Goal: Task Accomplishment & Management: Use online tool/utility

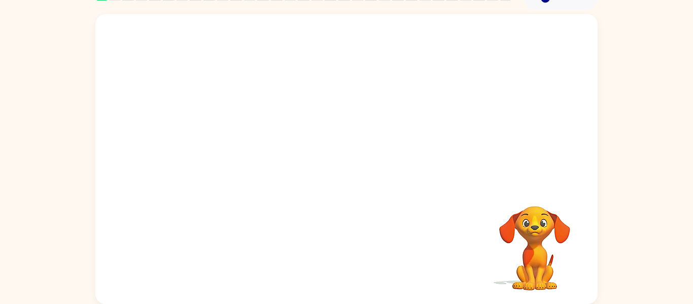
scroll to position [52, 0]
click at [362, 170] on div at bounding box center [346, 164] width 65 height 37
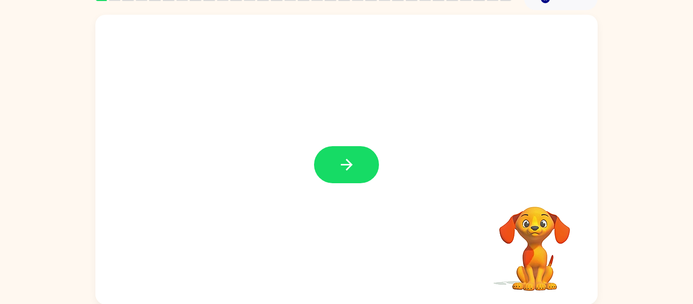
click at [347, 169] on div at bounding box center [346, 164] width 65 height 37
click at [348, 170] on icon "button" at bounding box center [347, 165] width 18 height 18
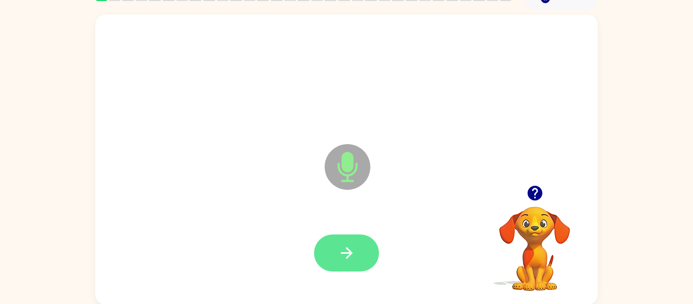
click at [364, 255] on button "button" at bounding box center [346, 252] width 65 height 37
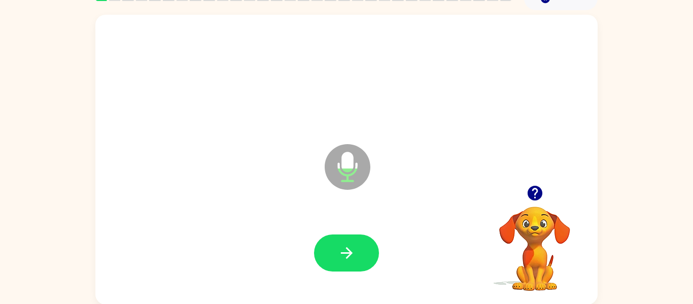
click at [537, 244] on video "Your browser must support playing .mp4 files to use Literably. Please try using…" at bounding box center [534, 241] width 101 height 101
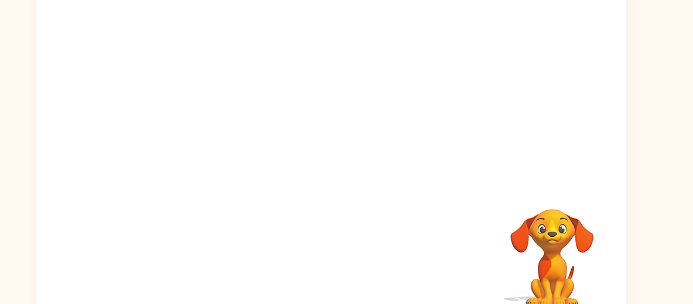
scroll to position [0, 0]
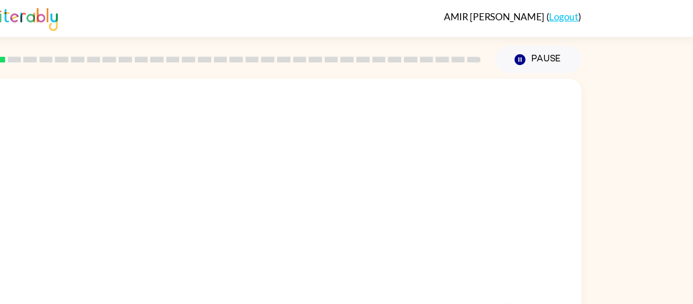
click at [476, 129] on div at bounding box center [346, 152] width 502 height 170
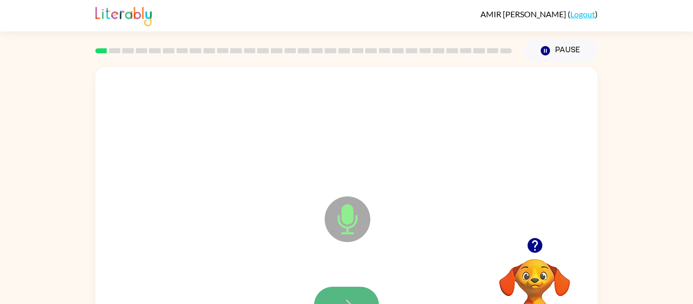
click at [354, 299] on icon "button" at bounding box center [347, 305] width 18 height 18
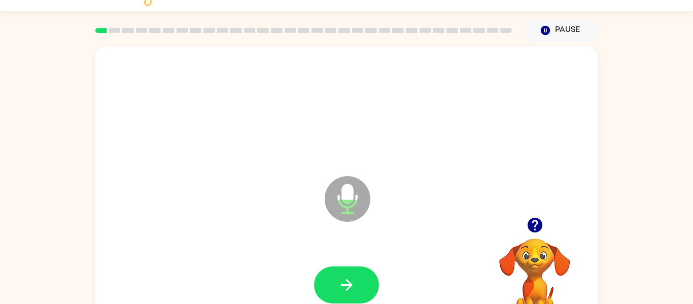
scroll to position [53, 0]
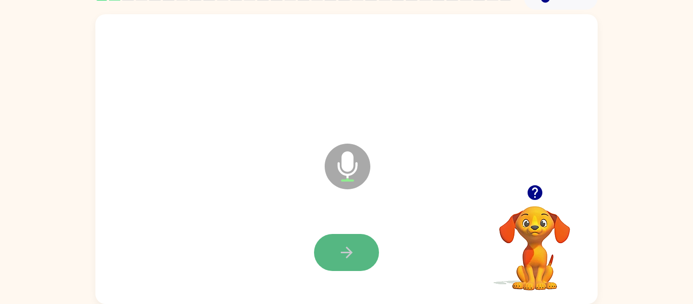
click at [347, 261] on button "button" at bounding box center [346, 252] width 65 height 37
click at [360, 264] on button "button" at bounding box center [346, 252] width 65 height 37
click at [355, 239] on button "button" at bounding box center [346, 252] width 65 height 37
click at [350, 240] on button "button" at bounding box center [346, 252] width 65 height 37
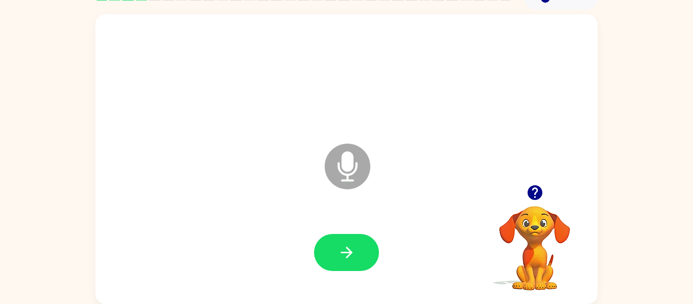
click at [350, 240] on button "button" at bounding box center [346, 252] width 65 height 37
click at [305, 219] on div at bounding box center [347, 252] width 482 height 83
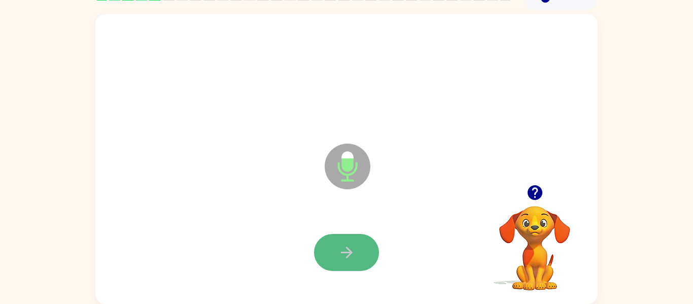
click at [344, 239] on button "button" at bounding box center [346, 252] width 65 height 37
click at [344, 239] on div at bounding box center [346, 252] width 65 height 37
click at [341, 249] on icon "button" at bounding box center [347, 253] width 18 height 18
click at [328, 261] on button "button" at bounding box center [346, 252] width 65 height 37
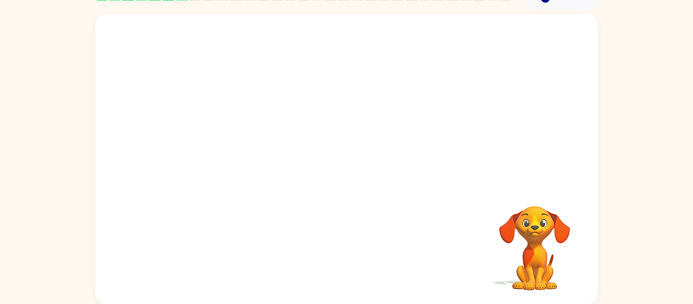
click at [523, 246] on video "Your browser must support playing .mp4 files to use Literably. Please try using…" at bounding box center [534, 240] width 101 height 101
click at [520, 248] on video "Your browser must support playing .mp4 files to use Literably. Please try using…" at bounding box center [534, 240] width 101 height 101
click at [532, 250] on video "Your browser must support playing .mp4 files to use Literably. Please try using…" at bounding box center [534, 240] width 101 height 101
click at [537, 233] on video "Your browser must support playing .mp4 files to use Literably. Please try using…" at bounding box center [534, 240] width 101 height 101
click at [533, 239] on video "Your browser must support playing .mp4 files to use Literably. Please try using…" at bounding box center [534, 240] width 101 height 101
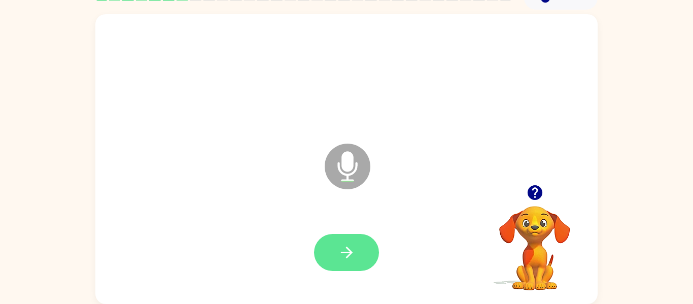
click at [376, 251] on button "button" at bounding box center [346, 252] width 65 height 37
click at [363, 254] on button "button" at bounding box center [346, 252] width 65 height 37
click at [354, 252] on icon "button" at bounding box center [347, 253] width 18 height 18
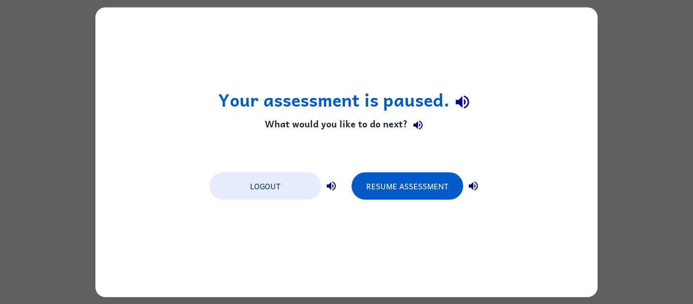
scroll to position [0, 0]
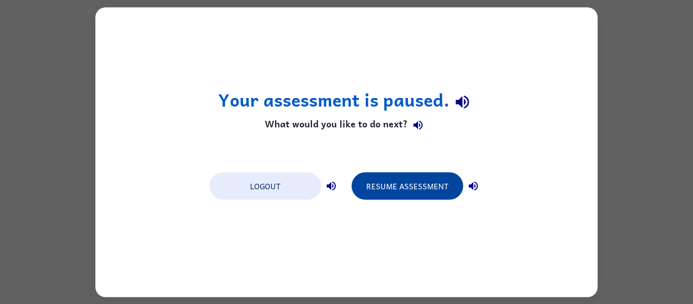
click at [371, 183] on button "Resume Assessment" at bounding box center [408, 185] width 112 height 27
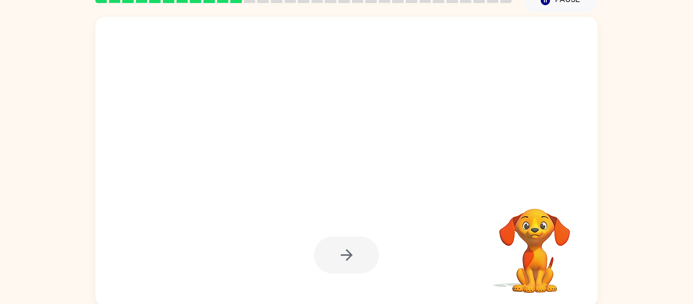
scroll to position [53, 0]
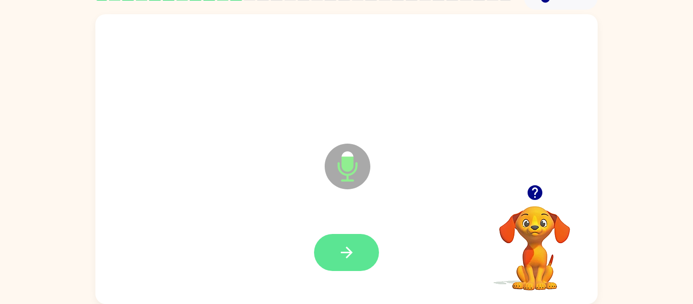
click at [348, 252] on icon "button" at bounding box center [346, 253] width 12 height 12
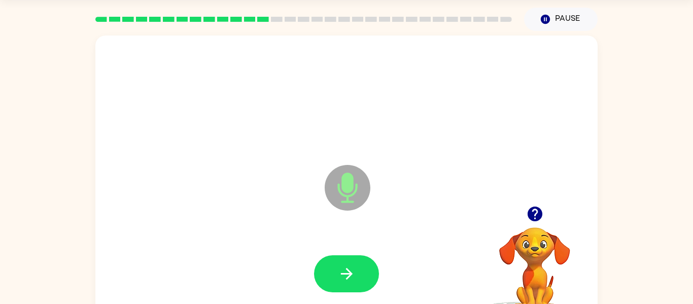
scroll to position [29, 0]
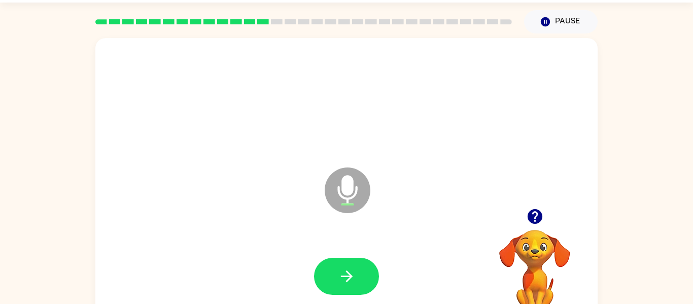
click at [351, 267] on icon "button" at bounding box center [347, 276] width 18 height 18
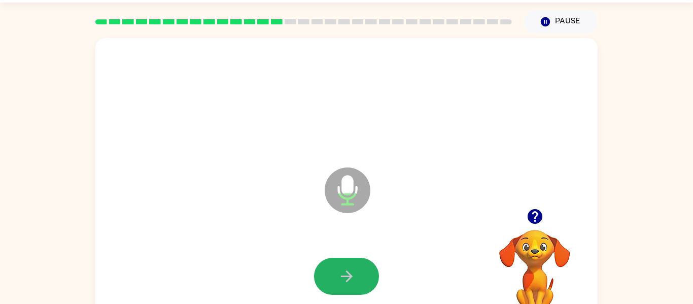
click at [351, 267] on icon "button" at bounding box center [347, 276] width 18 height 18
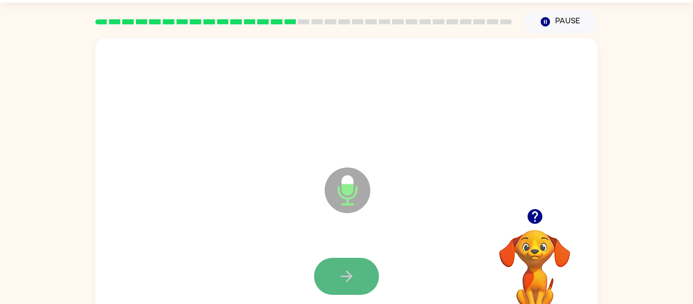
click at [353, 267] on icon "button" at bounding box center [347, 276] width 18 height 18
click at [352, 267] on icon "button" at bounding box center [347, 276] width 18 height 18
click at [352, 268] on icon "button" at bounding box center [347, 276] width 18 height 18
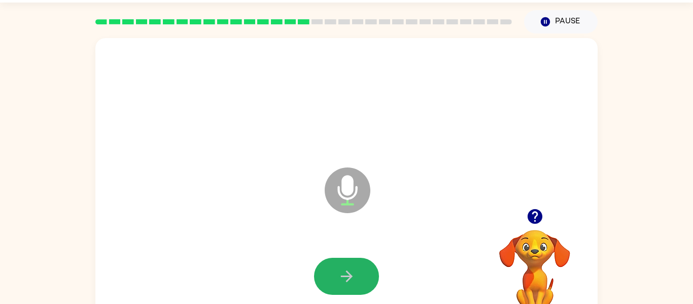
click at [353, 268] on icon "button" at bounding box center [347, 276] width 18 height 18
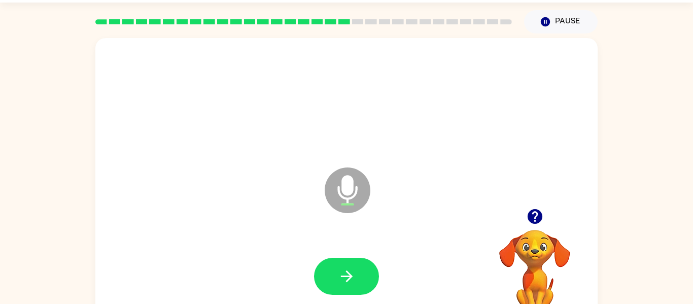
click at [353, 268] on icon "button" at bounding box center [347, 276] width 18 height 18
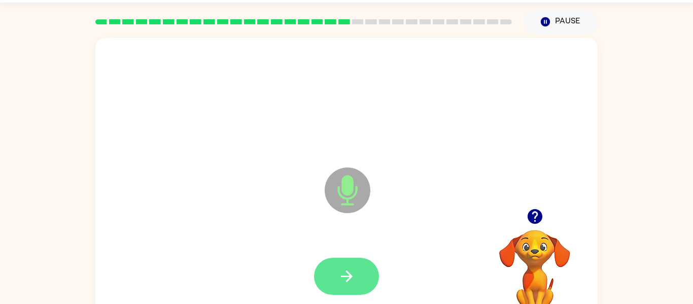
click at [353, 272] on icon "button" at bounding box center [347, 276] width 18 height 18
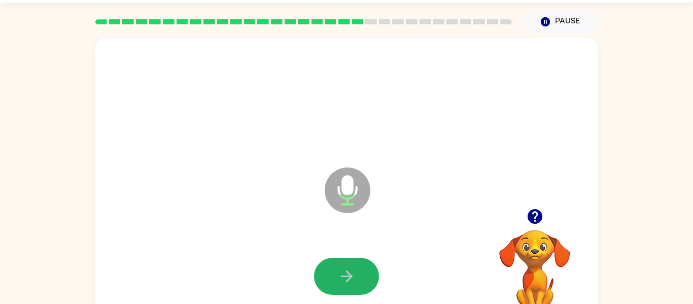
click at [353, 272] on icon "button" at bounding box center [347, 276] width 18 height 18
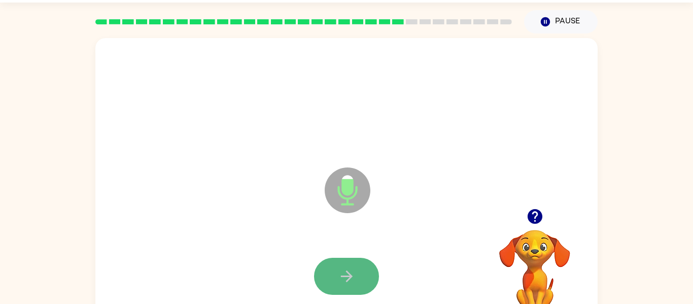
click at [353, 273] on icon "button" at bounding box center [347, 276] width 18 height 18
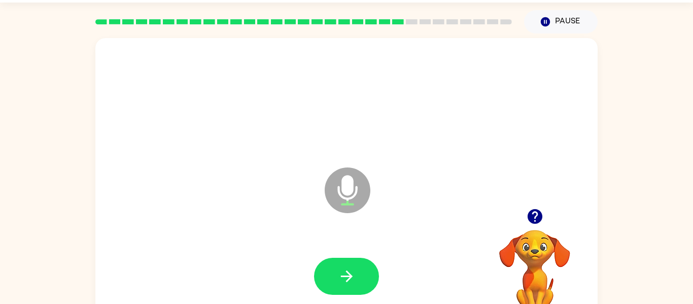
click at [355, 274] on icon "button" at bounding box center [347, 276] width 18 height 18
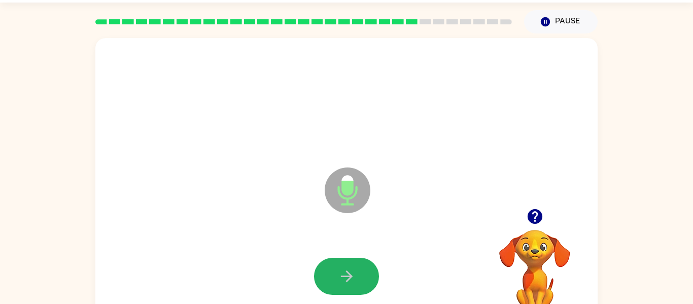
click at [355, 274] on icon "button" at bounding box center [347, 276] width 18 height 18
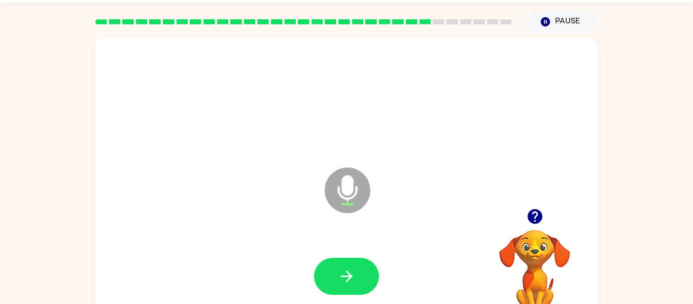
click at [355, 274] on icon "button" at bounding box center [347, 276] width 18 height 18
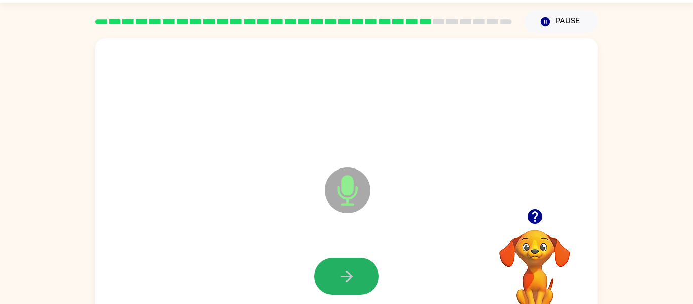
click at [355, 274] on icon "button" at bounding box center [347, 276] width 18 height 18
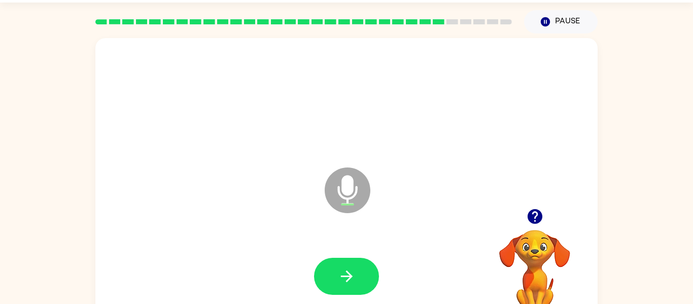
click at [355, 274] on icon "button" at bounding box center [347, 276] width 18 height 18
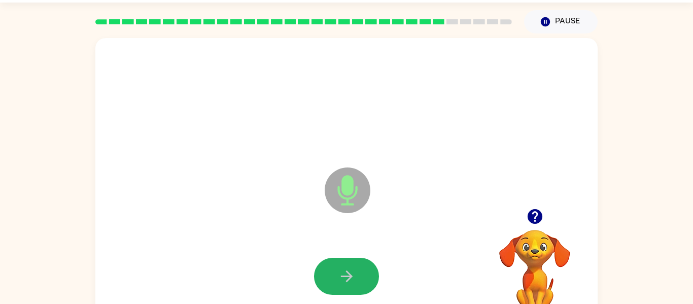
click at [355, 274] on icon "button" at bounding box center [347, 276] width 18 height 18
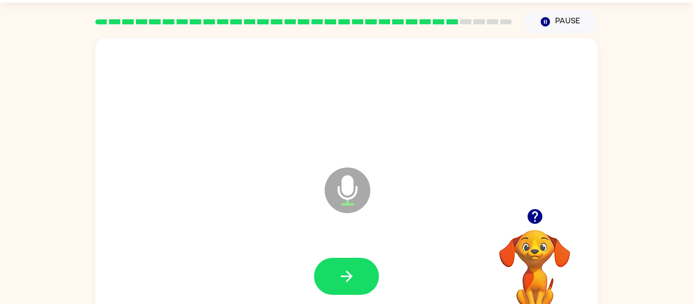
click at [355, 274] on icon "button" at bounding box center [347, 276] width 18 height 18
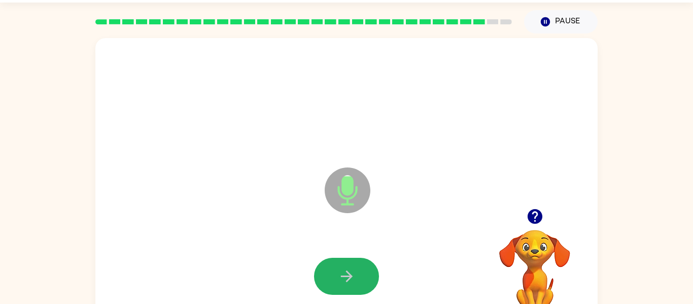
click at [355, 274] on icon "button" at bounding box center [347, 276] width 18 height 18
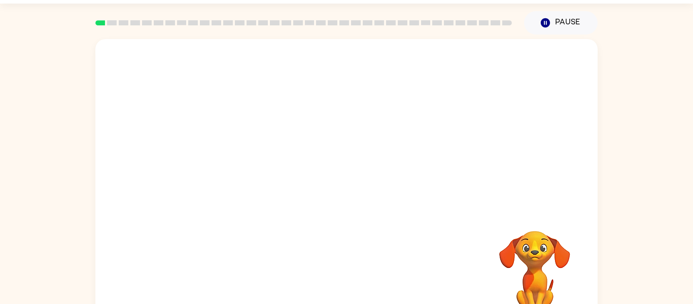
scroll to position [41, 0]
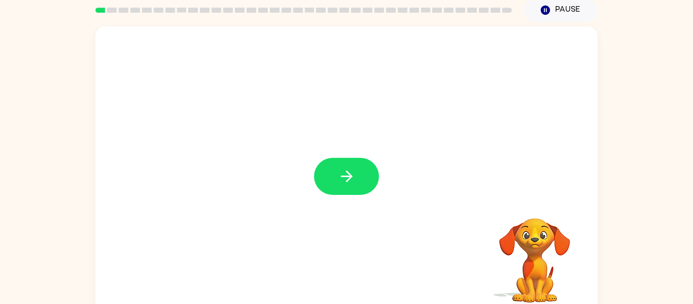
click at [342, 173] on icon "button" at bounding box center [347, 176] width 18 height 18
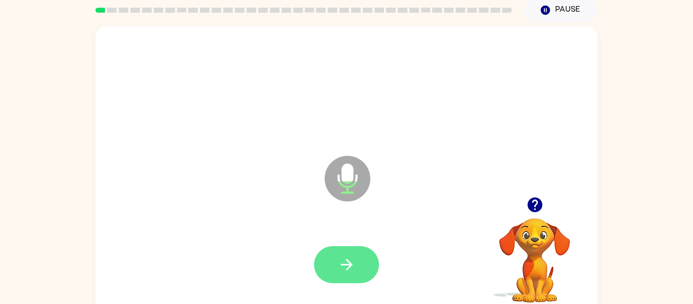
click at [344, 259] on icon "button" at bounding box center [347, 265] width 18 height 18
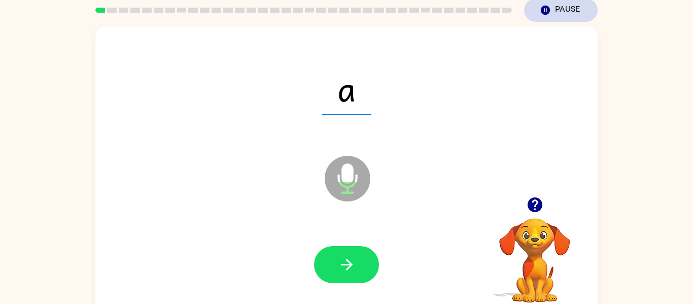
click at [570, 18] on button "Pause Pause" at bounding box center [561, 9] width 74 height 23
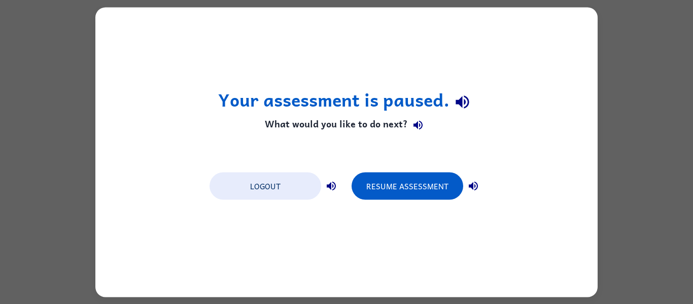
scroll to position [0, 0]
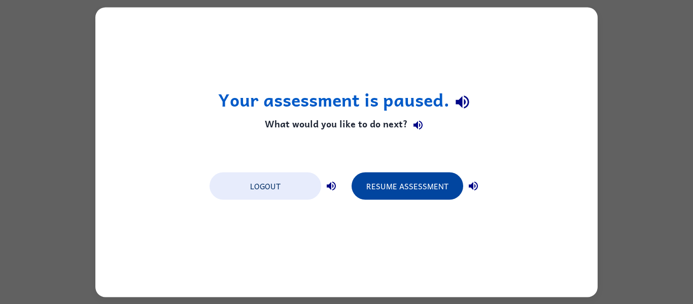
click at [437, 185] on button "Resume Assessment" at bounding box center [408, 185] width 112 height 27
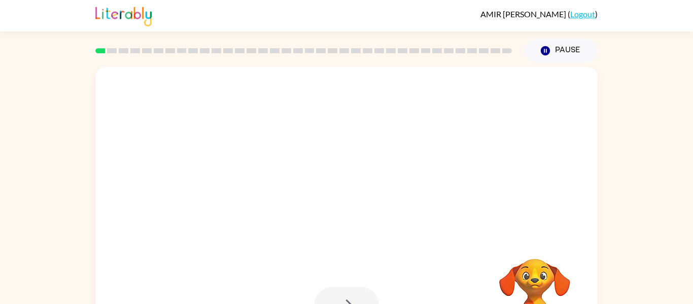
scroll to position [53, 0]
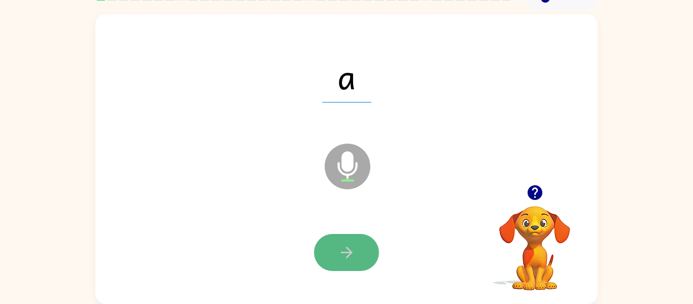
click at [343, 251] on icon "button" at bounding box center [347, 253] width 18 height 18
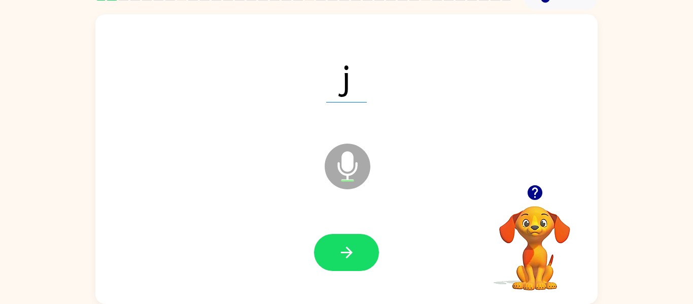
click at [343, 251] on icon "button" at bounding box center [347, 253] width 18 height 18
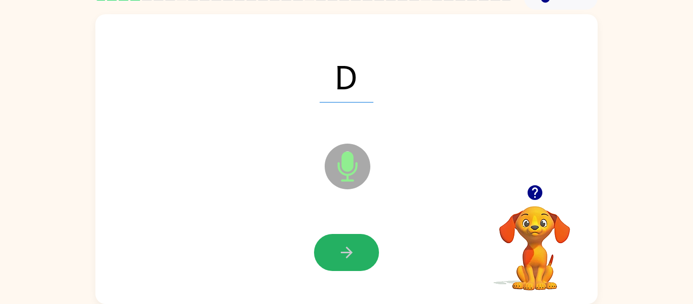
click at [343, 251] on icon "button" at bounding box center [347, 253] width 18 height 18
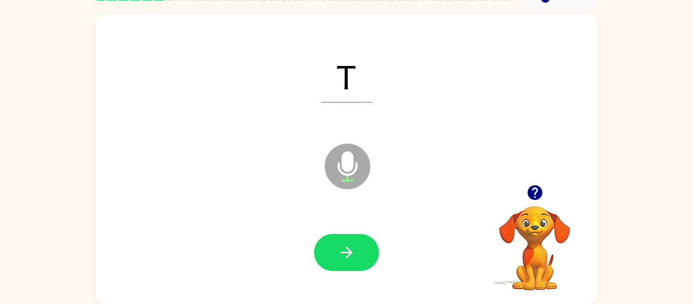
click at [343, 251] on icon "button" at bounding box center [347, 253] width 18 height 18
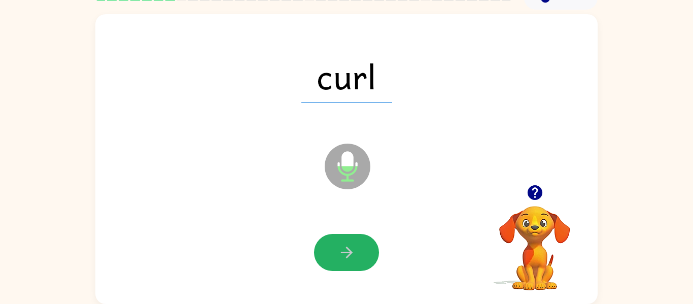
click at [343, 251] on icon "button" at bounding box center [347, 253] width 18 height 18
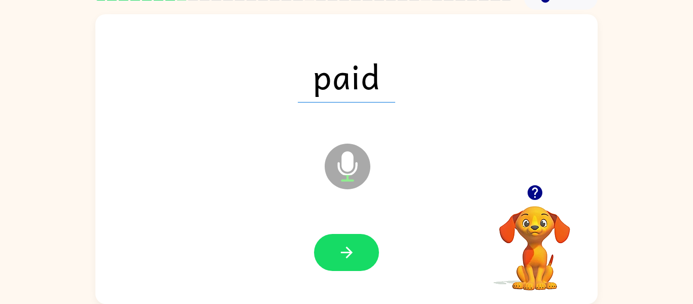
click at [343, 251] on icon "button" at bounding box center [347, 253] width 18 height 18
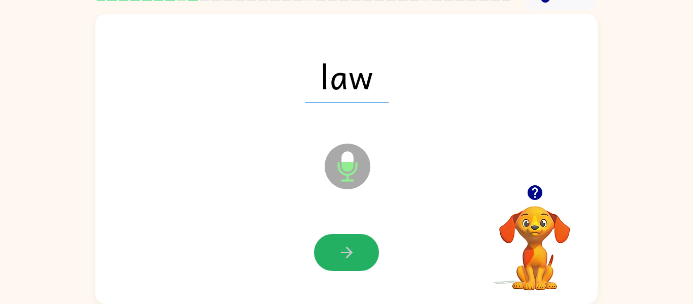
click at [343, 251] on icon "button" at bounding box center [347, 253] width 18 height 18
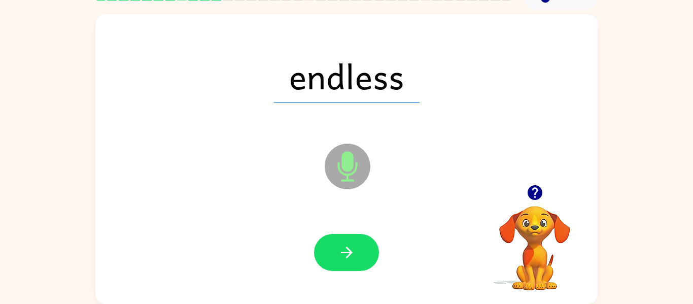
click at [343, 251] on icon "button" at bounding box center [347, 253] width 18 height 18
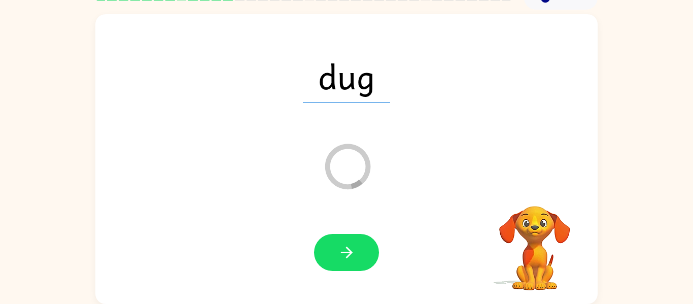
click at [343, 251] on icon "button" at bounding box center [347, 253] width 18 height 18
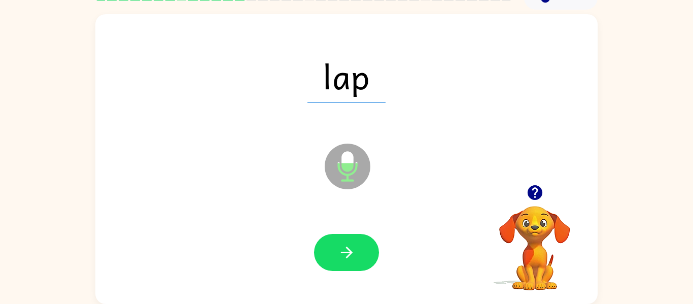
click at [343, 251] on icon "button" at bounding box center [347, 253] width 18 height 18
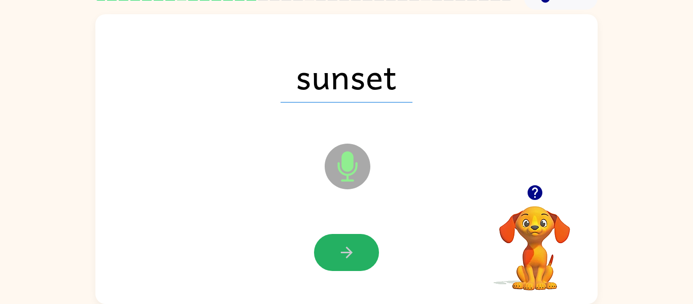
click at [348, 249] on icon "button" at bounding box center [346, 253] width 12 height 12
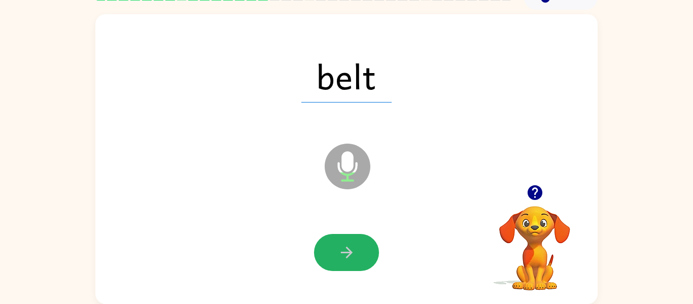
click at [348, 249] on icon "button" at bounding box center [346, 253] width 12 height 12
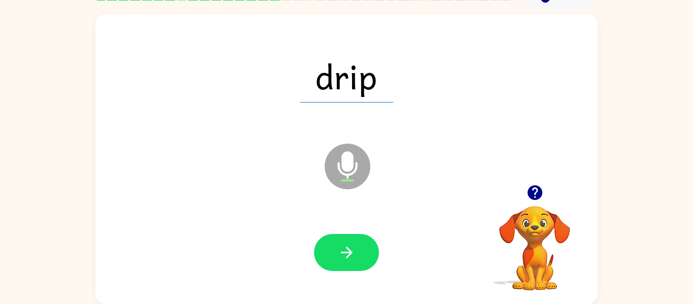
click at [348, 249] on icon "button" at bounding box center [346, 253] width 12 height 12
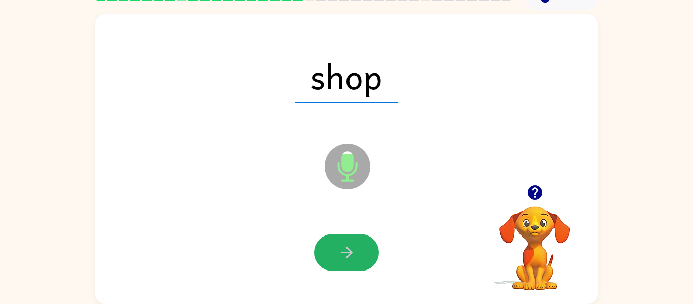
click at [348, 249] on icon "button" at bounding box center [346, 253] width 12 height 12
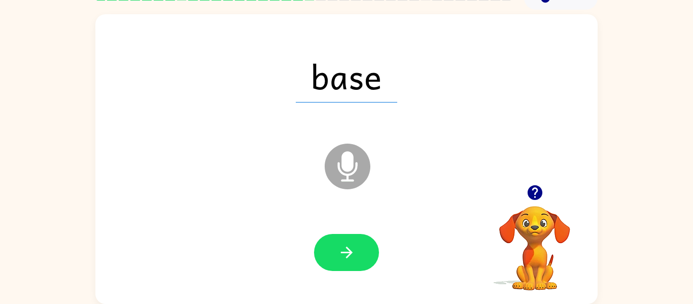
click at [348, 249] on icon "button" at bounding box center [346, 253] width 12 height 12
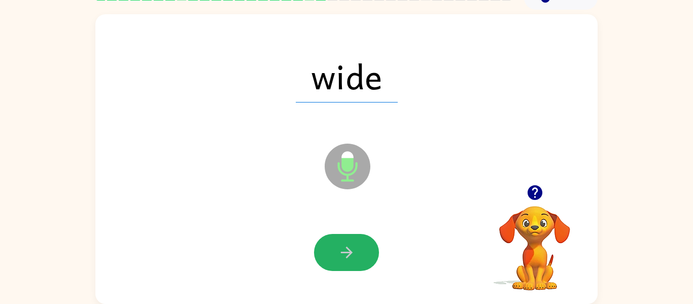
click at [348, 249] on icon "button" at bounding box center [346, 253] width 12 height 12
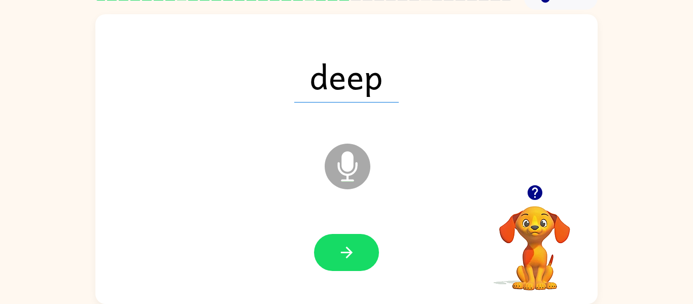
click at [348, 249] on icon "button" at bounding box center [346, 253] width 12 height 12
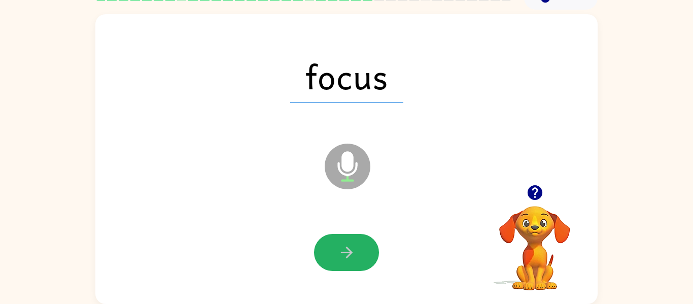
click at [348, 249] on icon "button" at bounding box center [346, 253] width 12 height 12
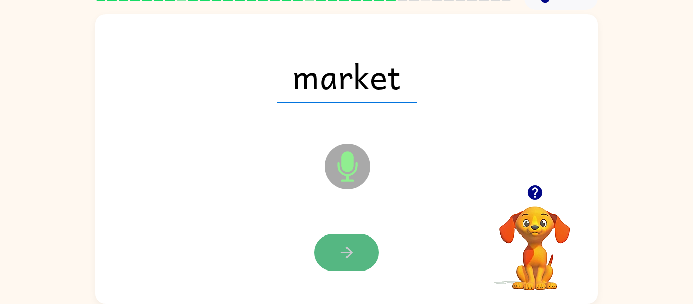
click at [348, 250] on icon "button" at bounding box center [347, 253] width 18 height 18
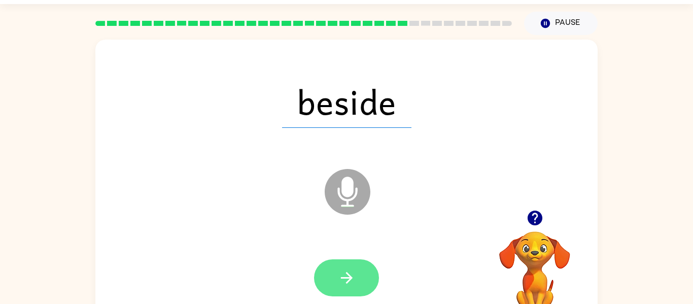
scroll to position [28, 0]
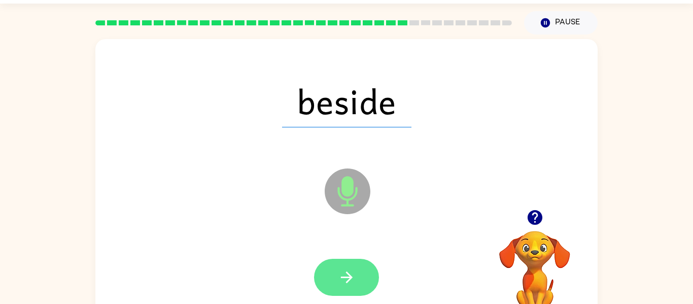
click at [344, 268] on icon "button" at bounding box center [347, 277] width 18 height 18
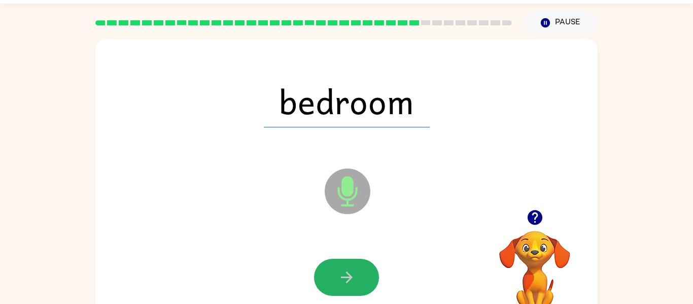
click at [344, 275] on icon "button" at bounding box center [347, 277] width 18 height 18
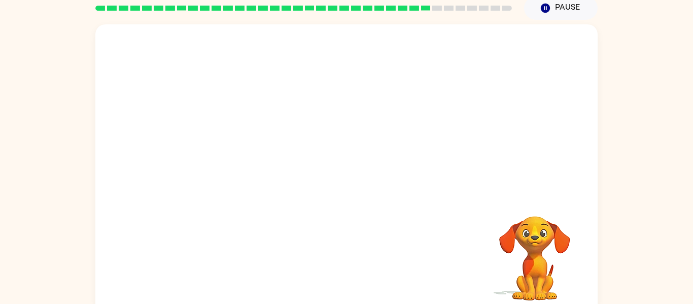
scroll to position [39, 0]
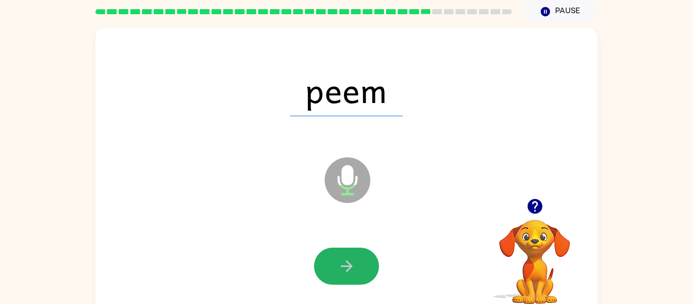
click at [345, 268] on icon "button" at bounding box center [347, 266] width 18 height 18
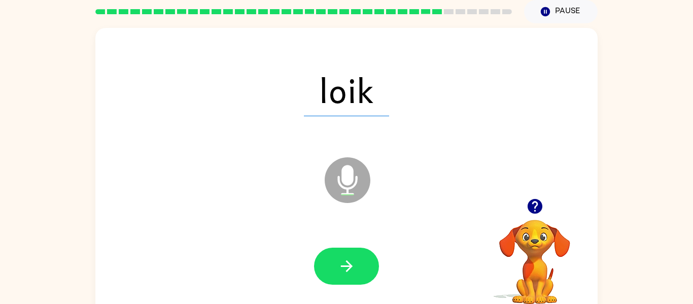
click at [345, 268] on icon "button" at bounding box center [347, 266] width 18 height 18
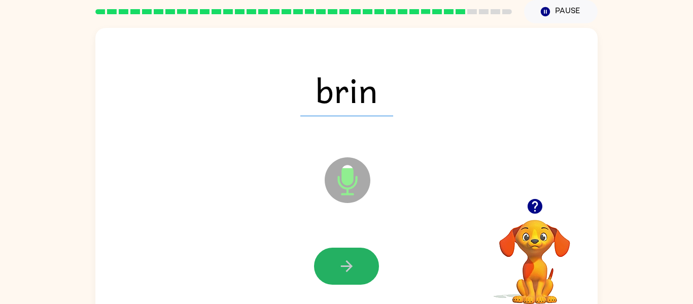
click at [345, 268] on icon "button" at bounding box center [347, 266] width 18 height 18
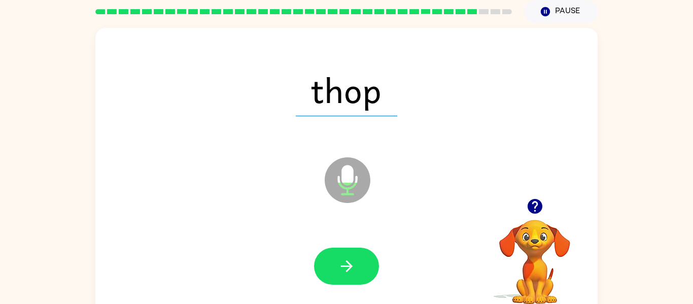
click at [345, 268] on icon "button" at bounding box center [347, 266] width 18 height 18
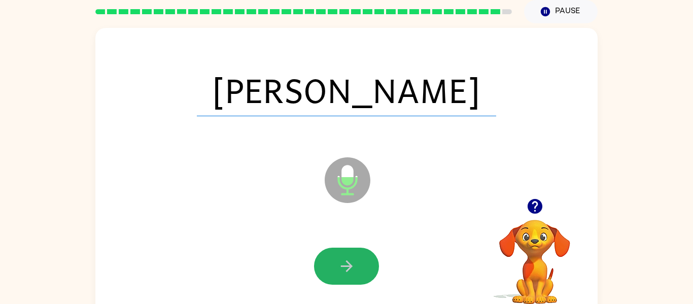
click at [345, 268] on icon "button" at bounding box center [347, 266] width 18 height 18
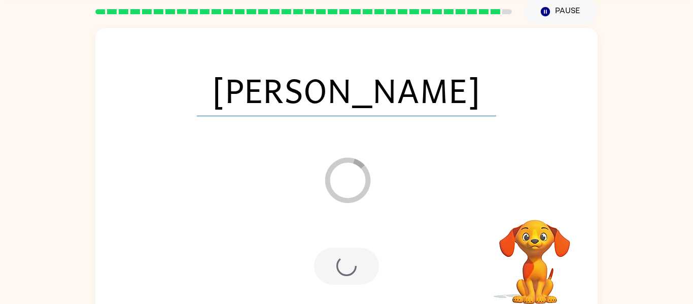
scroll to position [30, 0]
